Goal: Find specific page/section: Find specific page/section

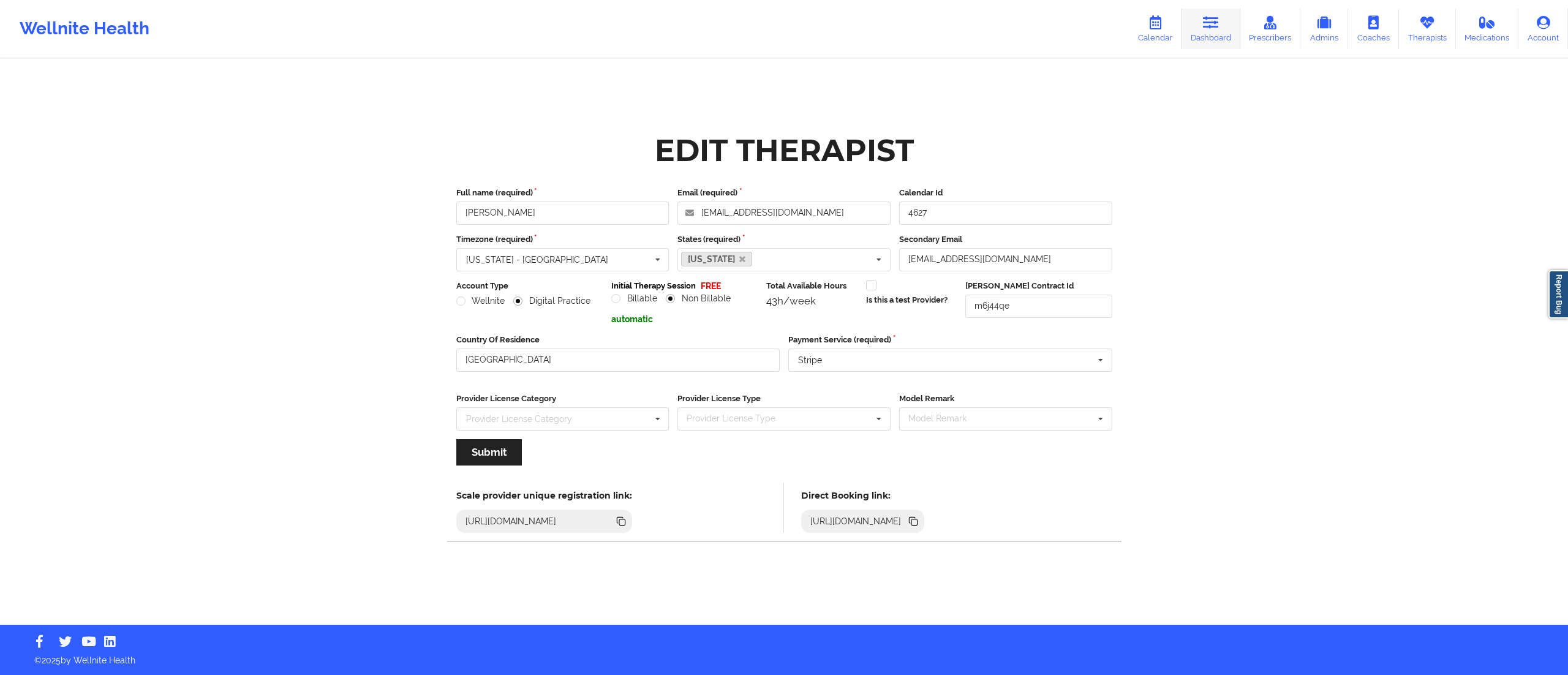
drag, startPoint x: 0, startPoint y: 0, endPoint x: 1225, endPoint y: 39, distance: 1225.6
click at [1225, 39] on link "Dashboard" at bounding box center [1211, 29] width 59 height 40
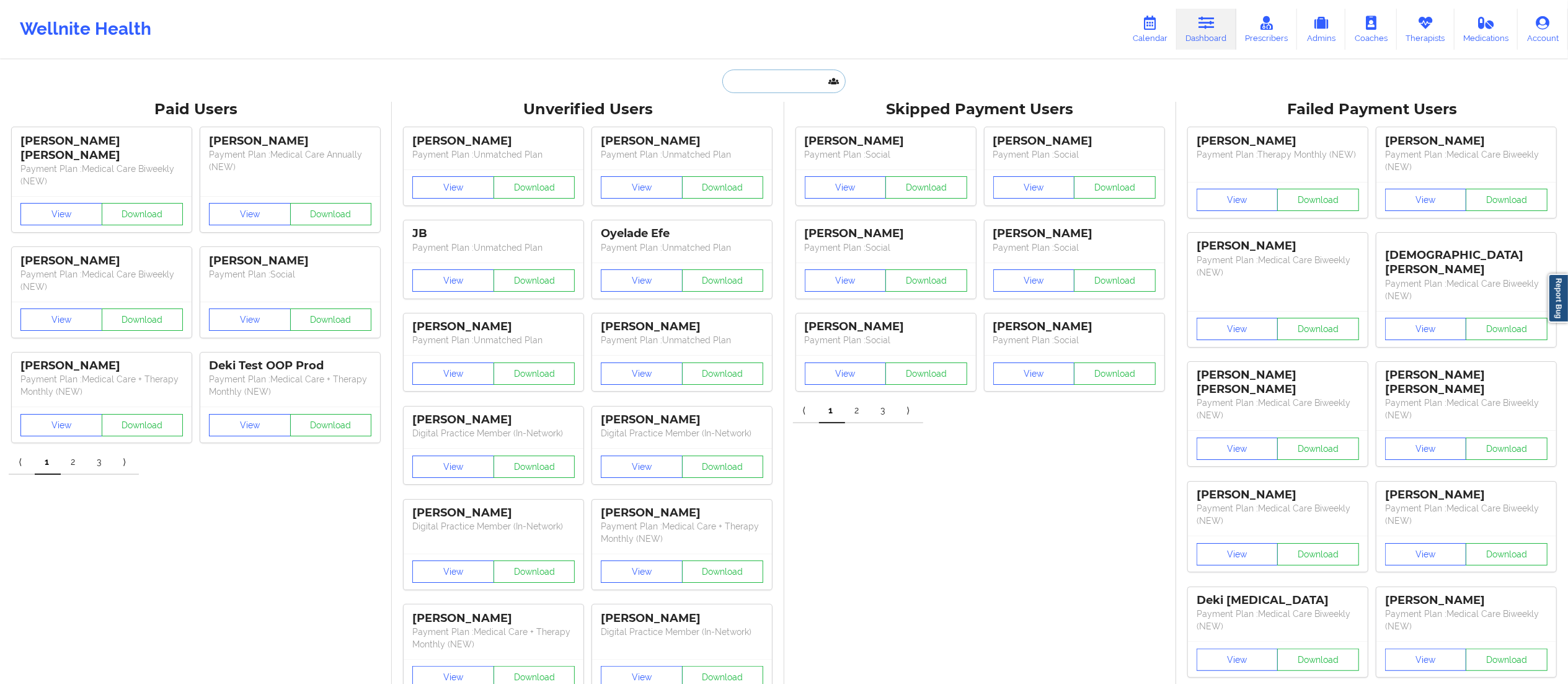
click at [787, 89] on input "text" at bounding box center [783, 81] width 123 height 23
paste input "[PERSON_NAME]"
click at [767, 77] on input "[PERSON_NAME]" at bounding box center [783, 81] width 123 height 23
type input "[PERSON_NAME]"
click at [780, 144] on div "[PERSON_NAME] - [EMAIL_ADDRESS][DOMAIN_NAME]" at bounding box center [815, 136] width 167 height 23
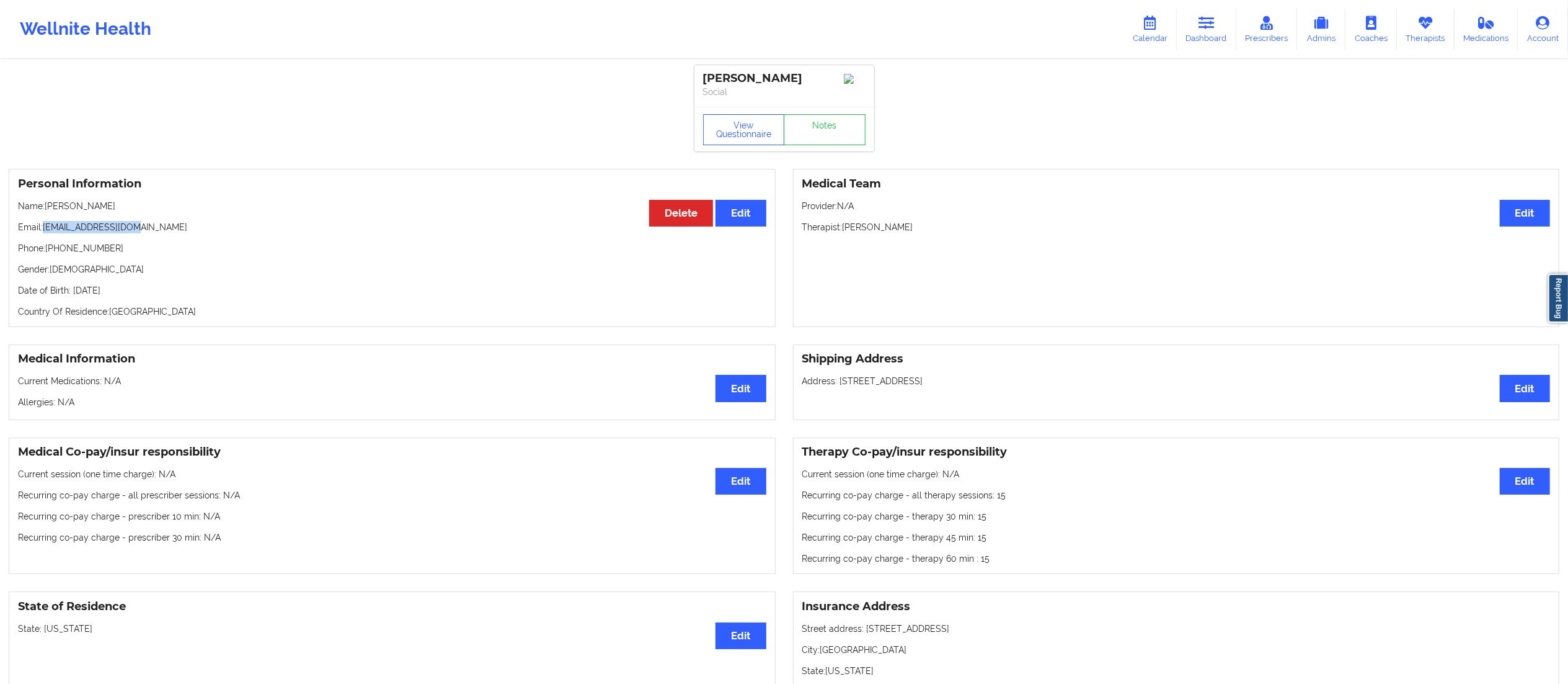
drag, startPoint x: 44, startPoint y: 230, endPoint x: 206, endPoint y: 235, distance: 162.1
click at [206, 234] on p "Email: [EMAIL_ADDRESS][DOMAIN_NAME]" at bounding box center [392, 227] width 748 height 12
copy p "[EMAIL_ADDRESS][DOMAIN_NAME]"
